Goal: Information Seeking & Learning: Find specific page/section

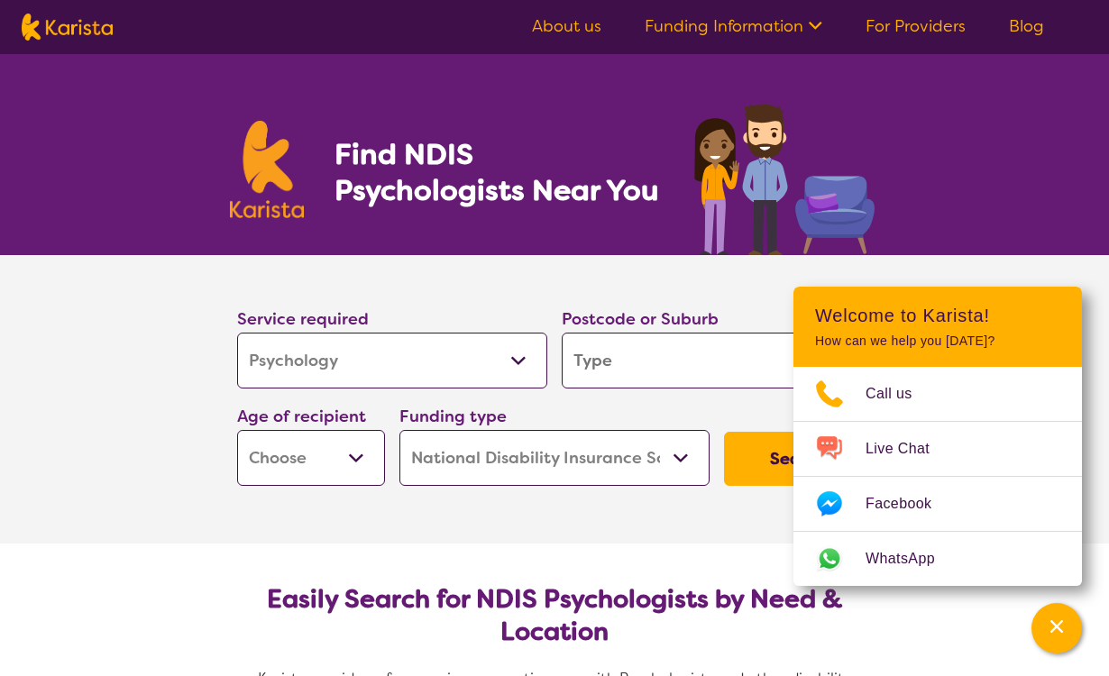
select select "Psychology"
select select "NDIS"
select select "Psychology"
select select "NDIS"
click at [620, 362] on input "search" at bounding box center [717, 361] width 310 height 56
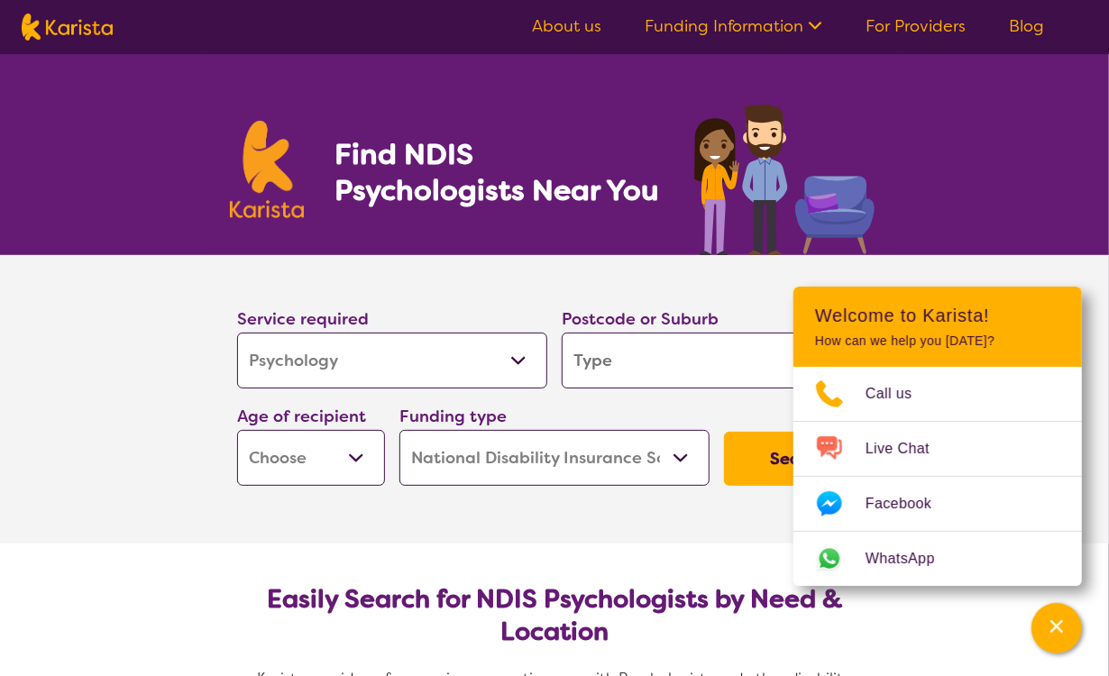
type input "e"
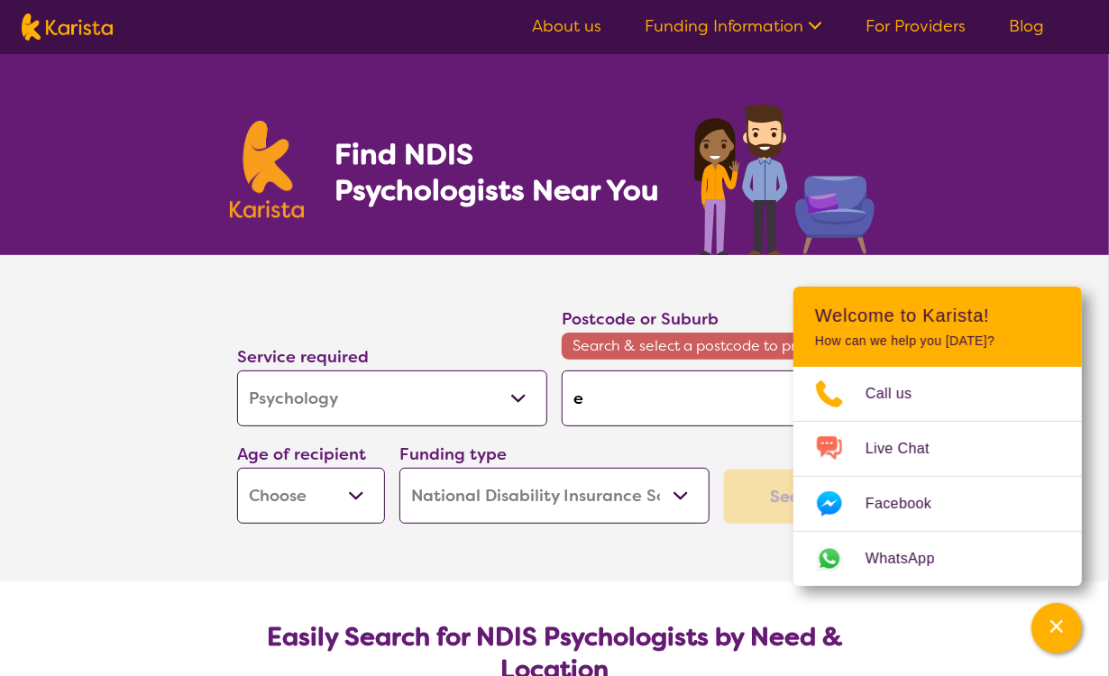
type input "en"
type input "end"
type input "ende"
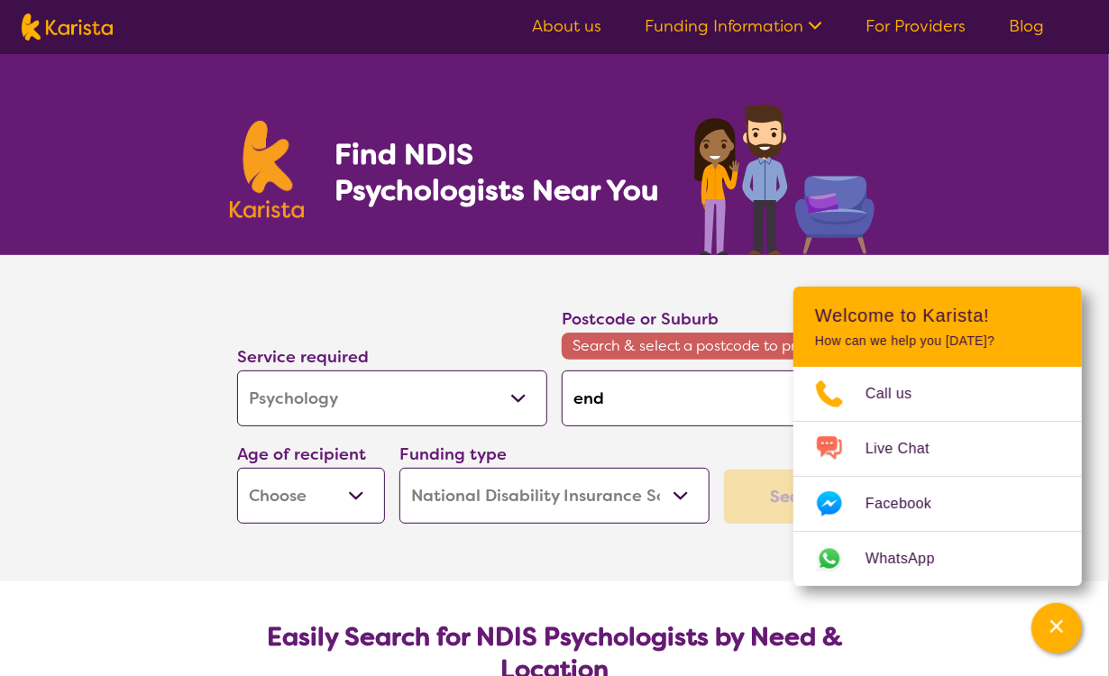
type input "ende"
type input "endea"
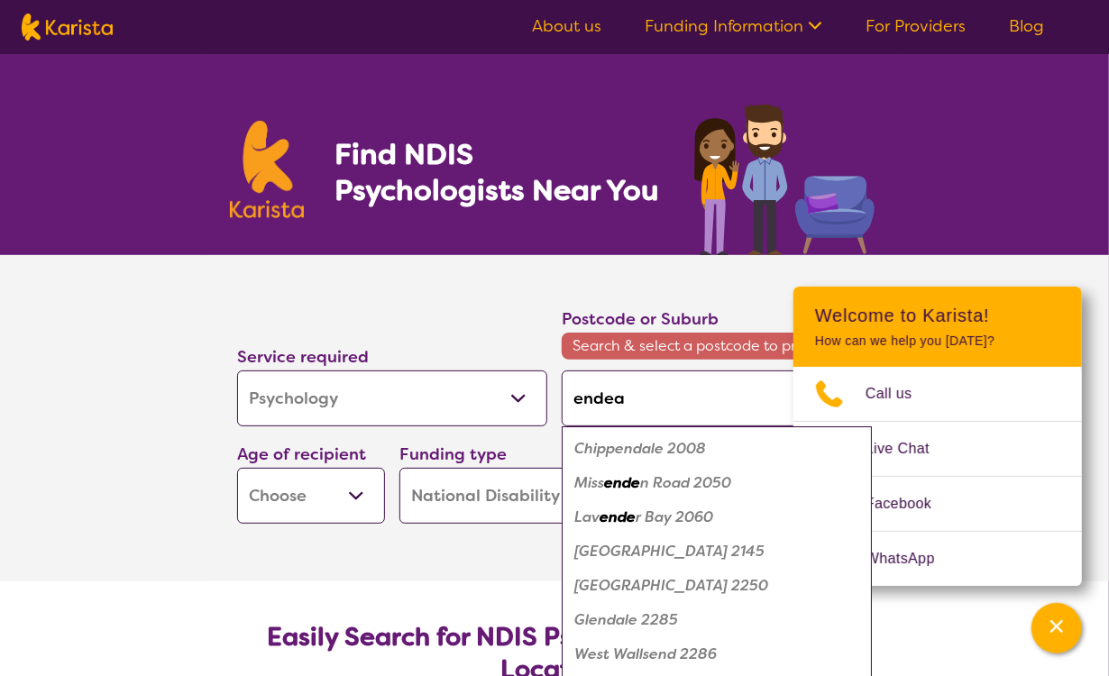
type input "endeav"
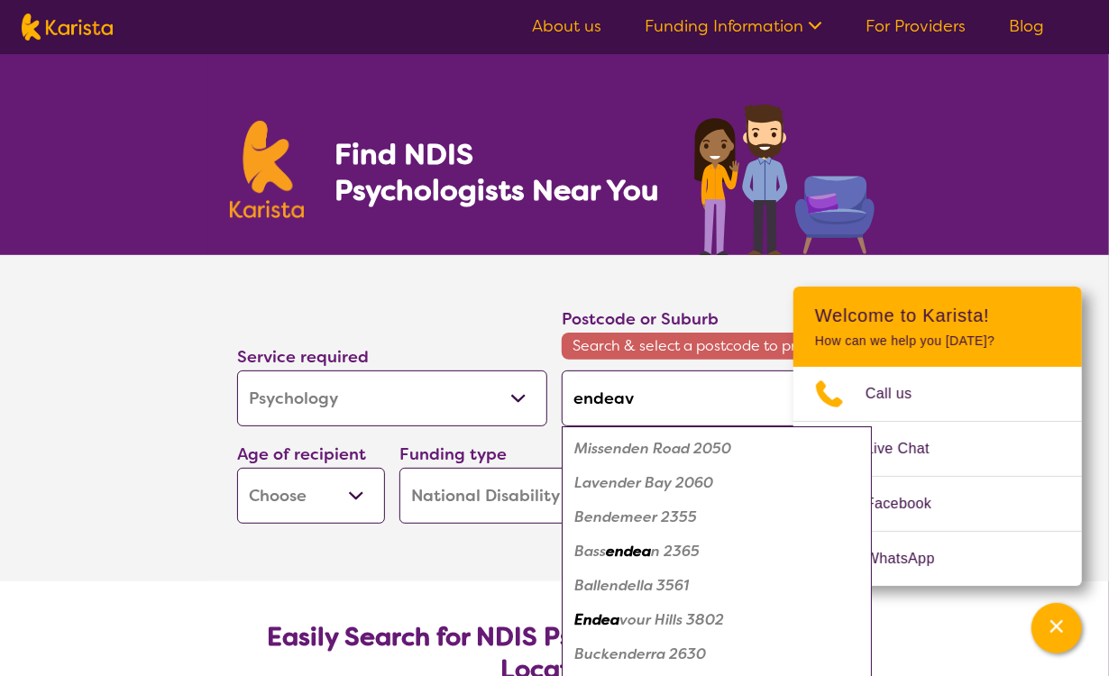
type input "endeavo"
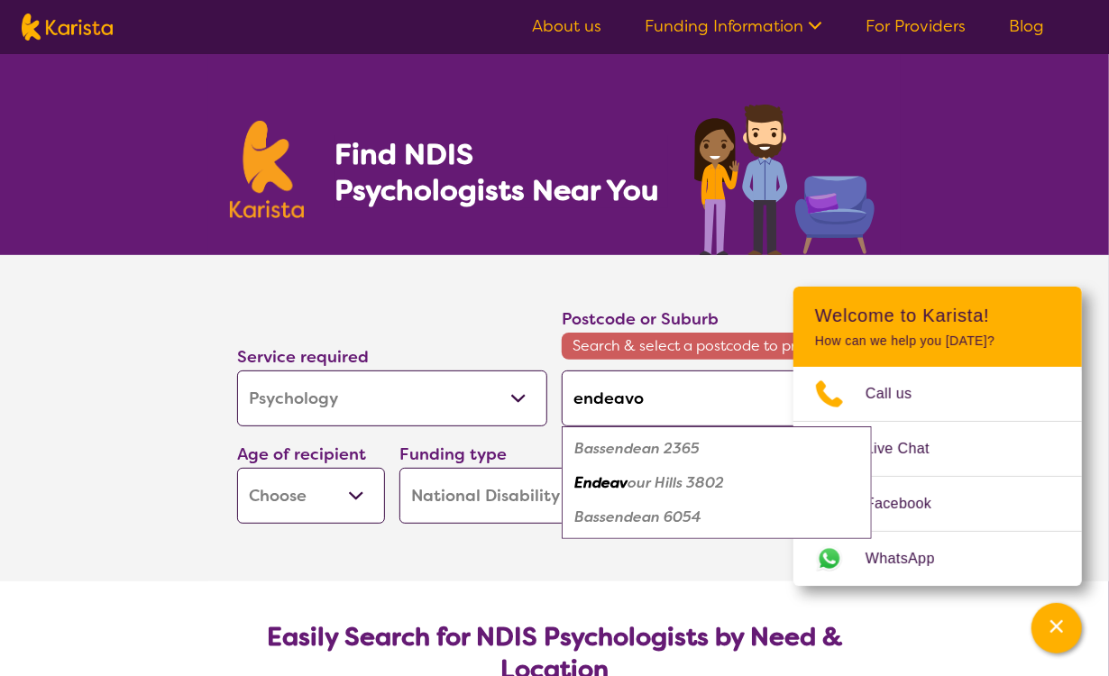
type input "endeavou"
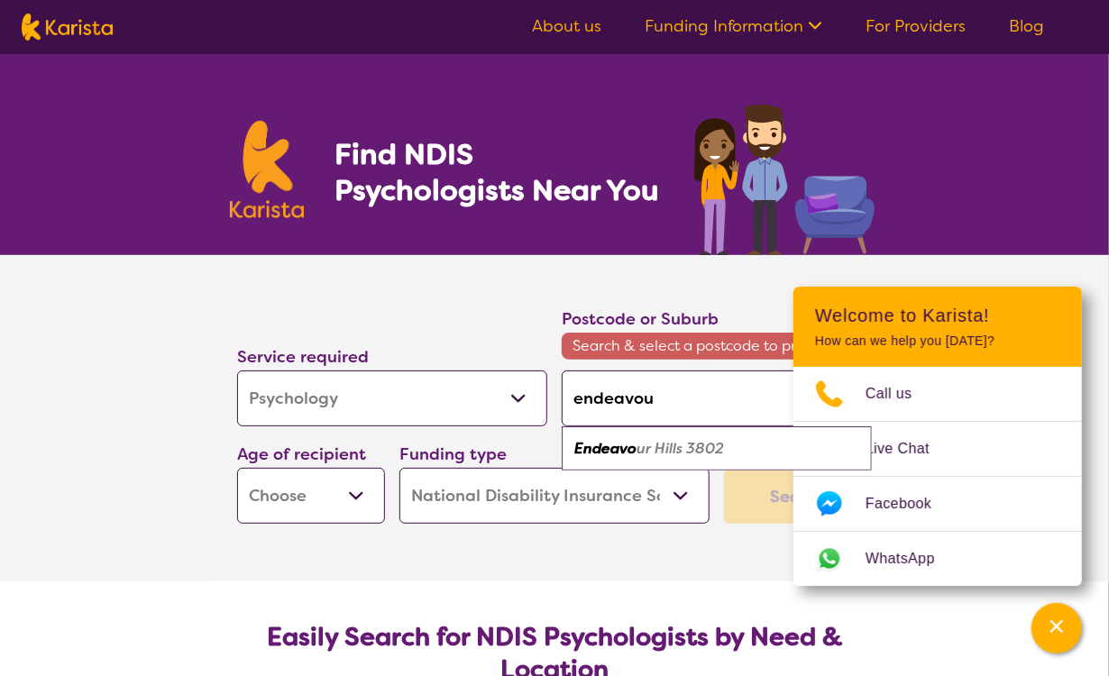
type input "endeavour"
type input "endeavour h"
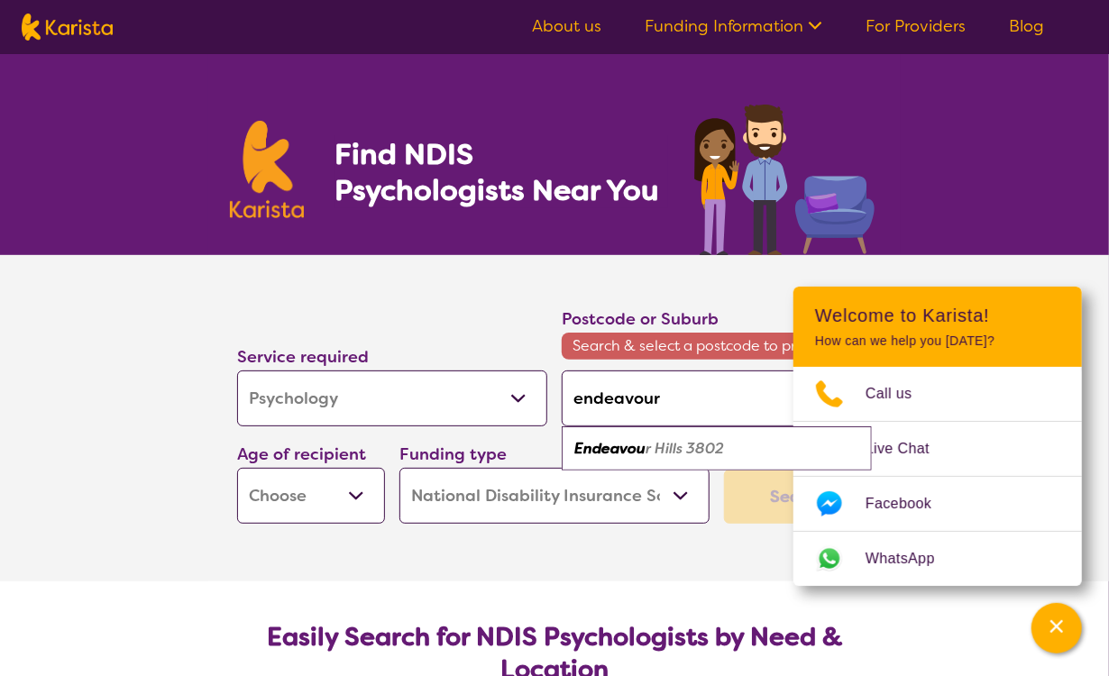
type input "endeavour h"
type input "endeavour hi"
type input "endeavour hil"
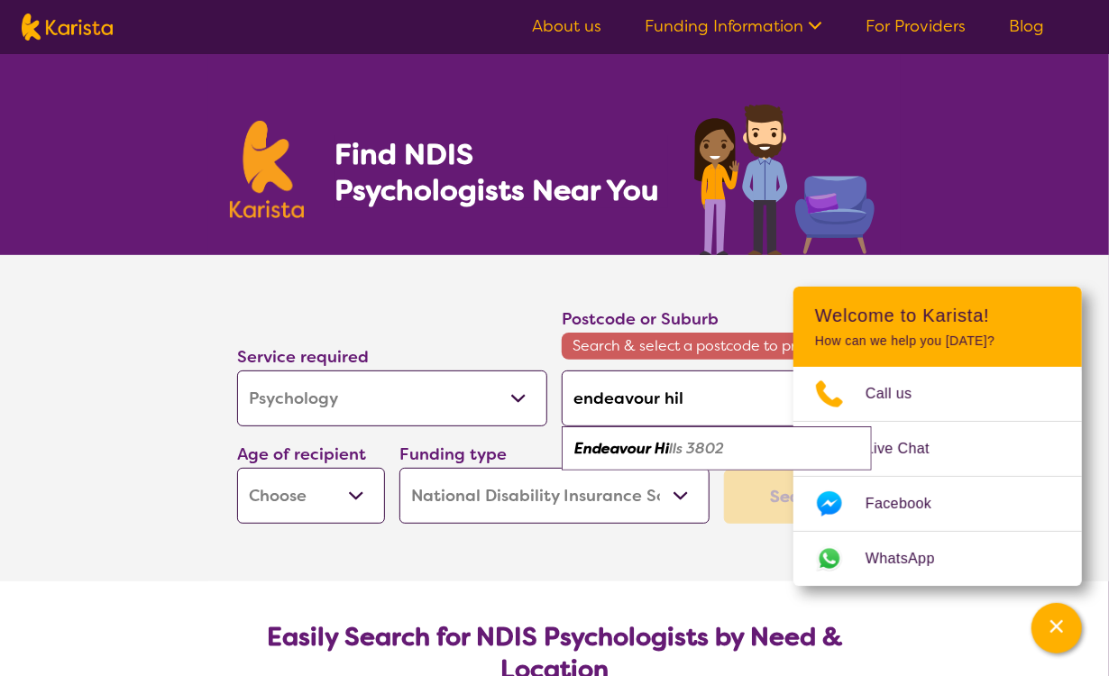
type input "endeavour hill"
type input "endeavour hills"
click at [681, 450] on em "Endeavour Hills" at bounding box center [628, 448] width 108 height 19
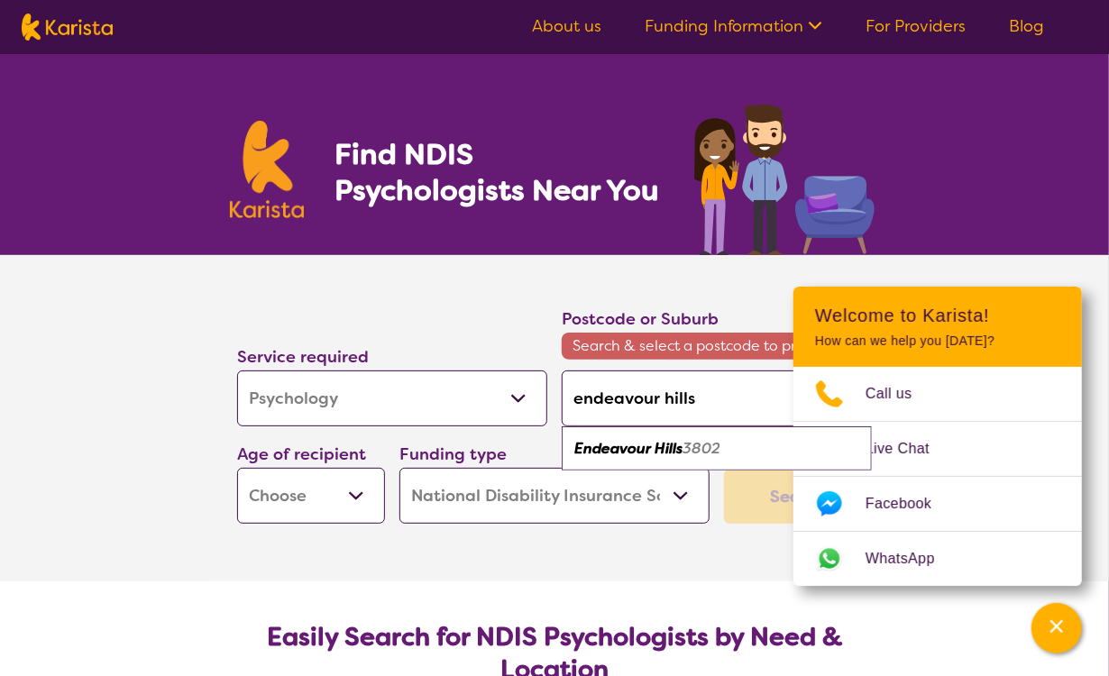
type input "3802"
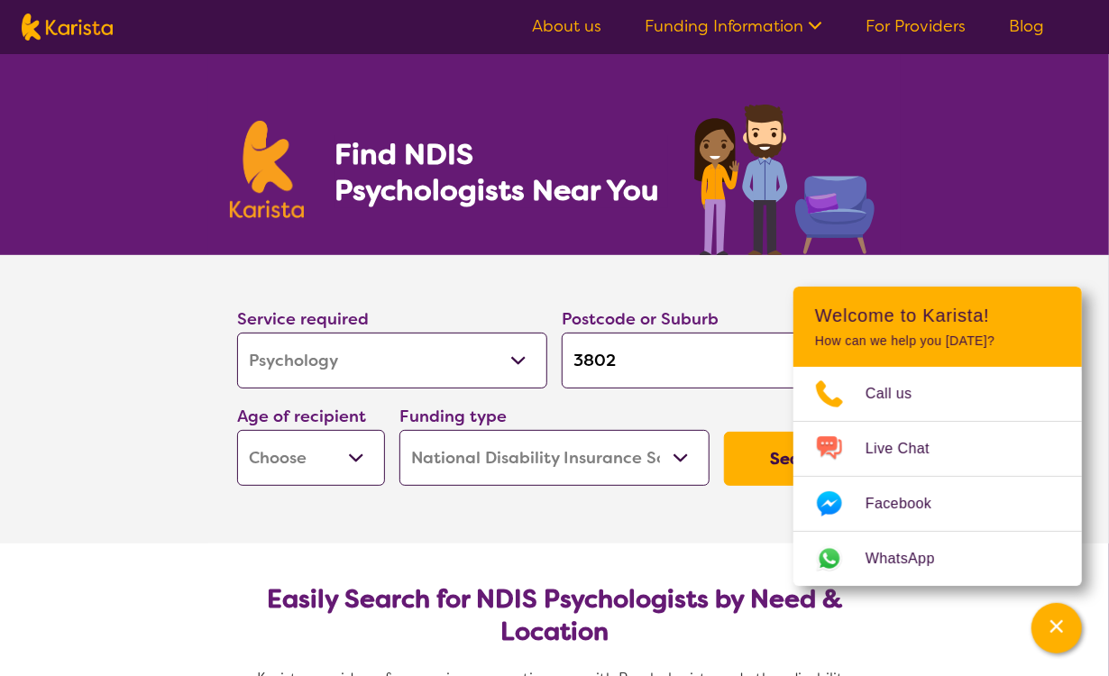
click at [237, 430] on select "Early Childhood - 0 to 9 Child - 10 to 11 Adolescent - 12 to 17 Adult - 18 to 6…" at bounding box center [311, 458] width 148 height 56
select select "CH"
click option "Child - 10 to 11" at bounding box center [0, 0] width 0 height 0
select select "CH"
click at [138, 525] on section "Service required Allied Health Assistant Assessment ([MEDICAL_DATA] or [MEDICAL…" at bounding box center [554, 399] width 1109 height 289
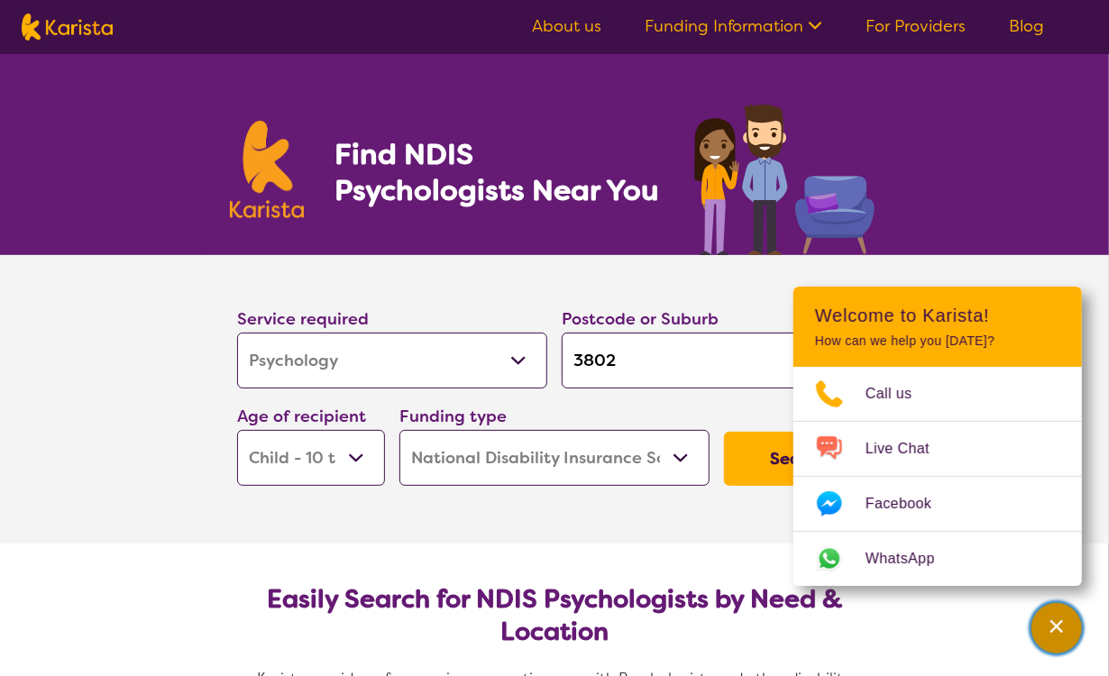
click at [1060, 626] on icon "Channel Menu" at bounding box center [1057, 626] width 13 height 13
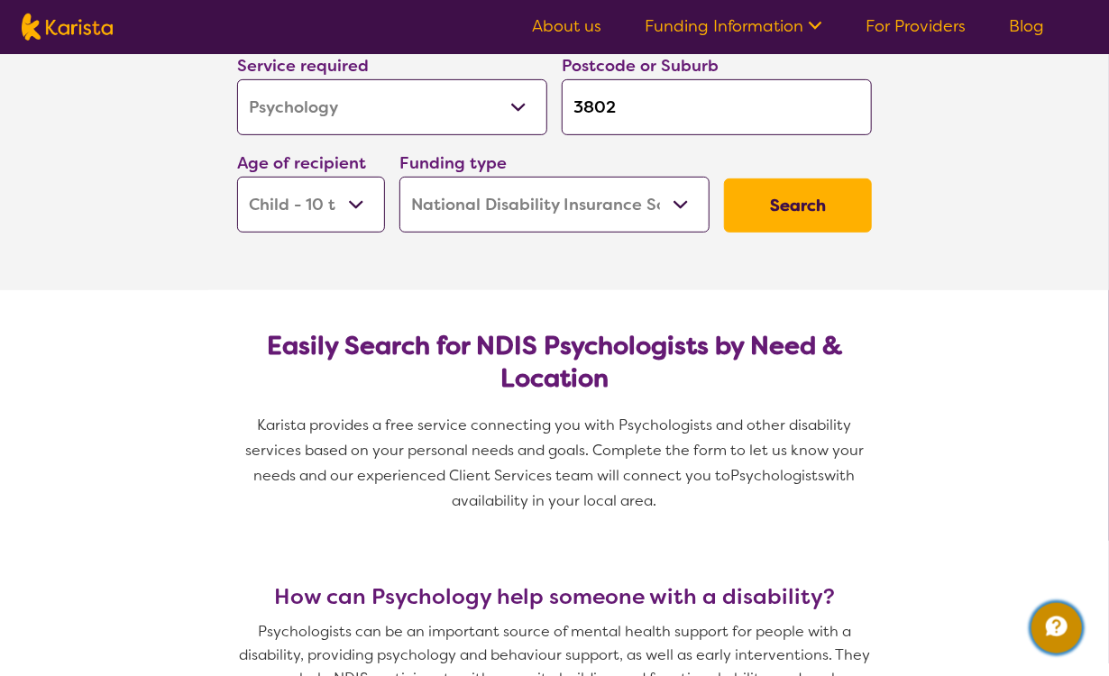
scroll to position [285, 0]
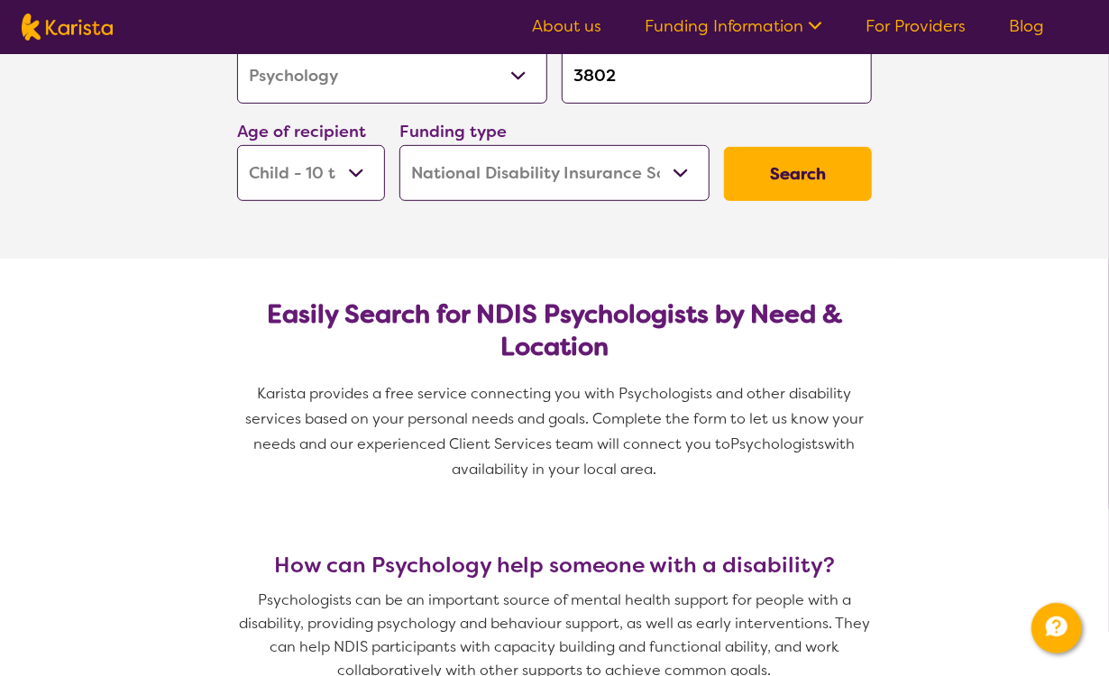
click at [806, 176] on button "Search" at bounding box center [798, 174] width 148 height 54
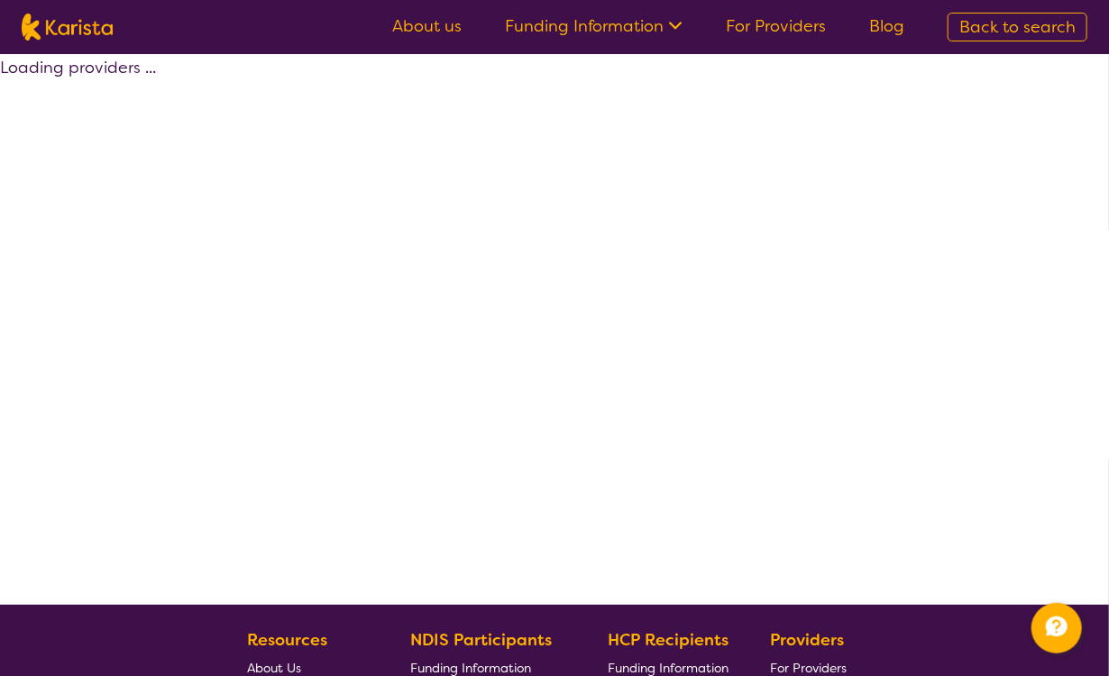
select select "by_score"
